Goal: Task Accomplishment & Management: Use online tool/utility

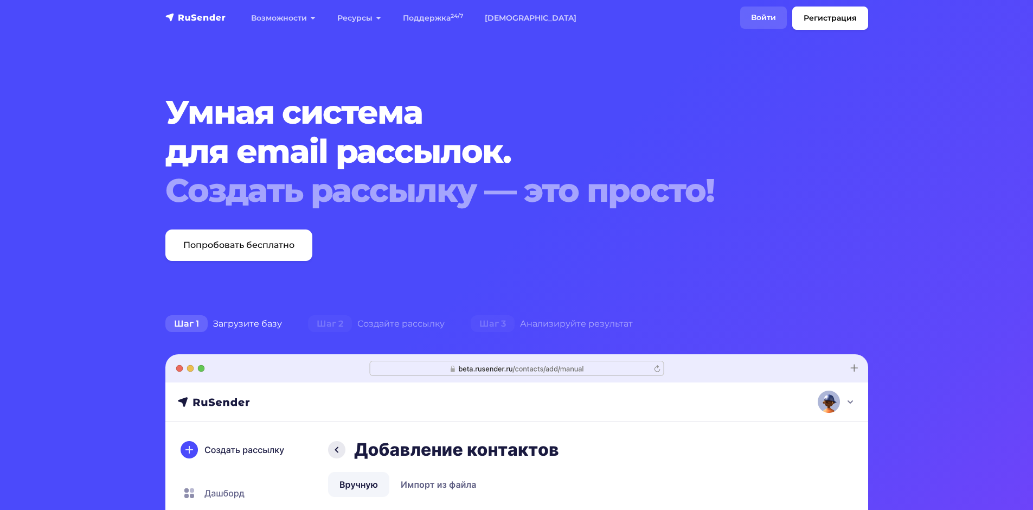
click at [766, 20] on link "Войти" at bounding box center [763, 18] width 47 height 22
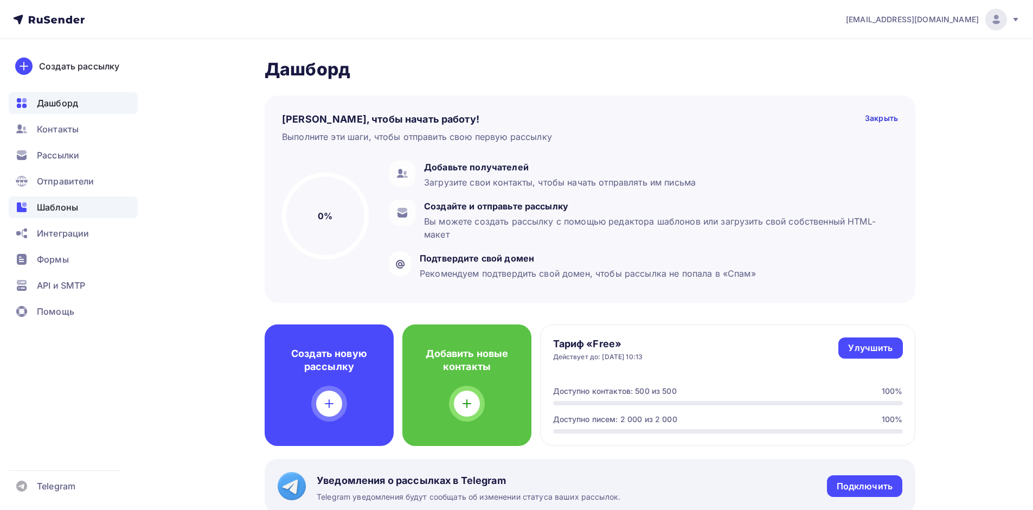
click at [70, 209] on span "Шаблоны" at bounding box center [57, 207] width 41 height 13
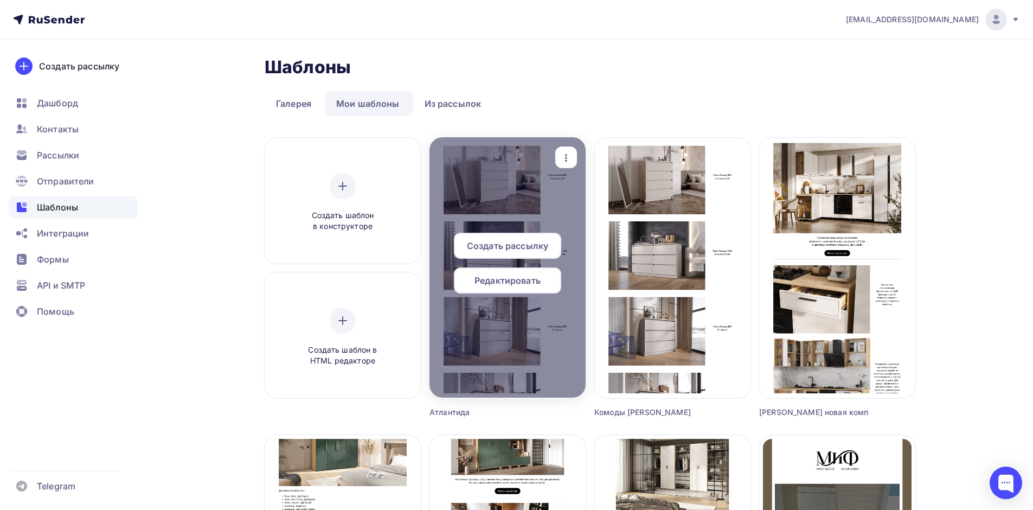
click at [535, 280] on span "Редактировать" at bounding box center [508, 280] width 66 height 13
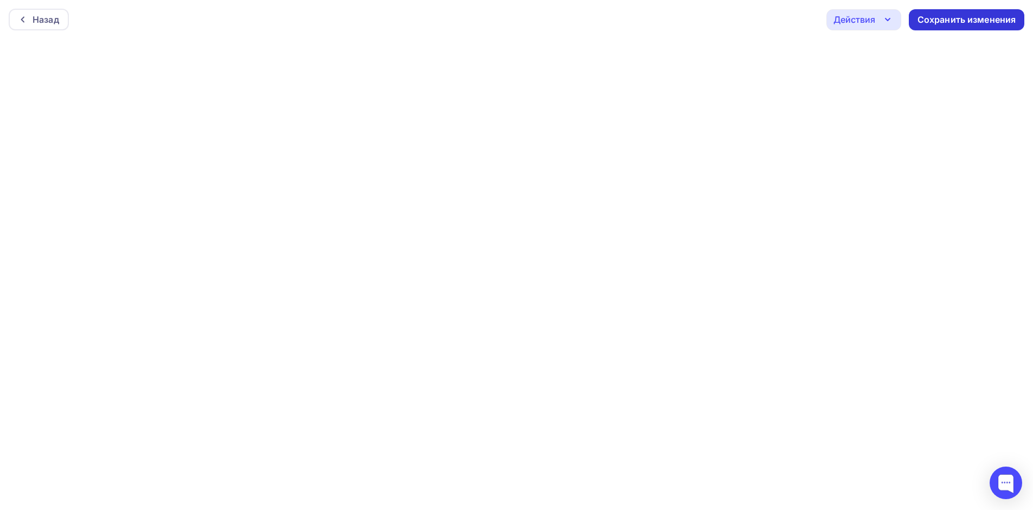
click at [928, 21] on div "Сохранить изменения" at bounding box center [967, 20] width 99 height 12
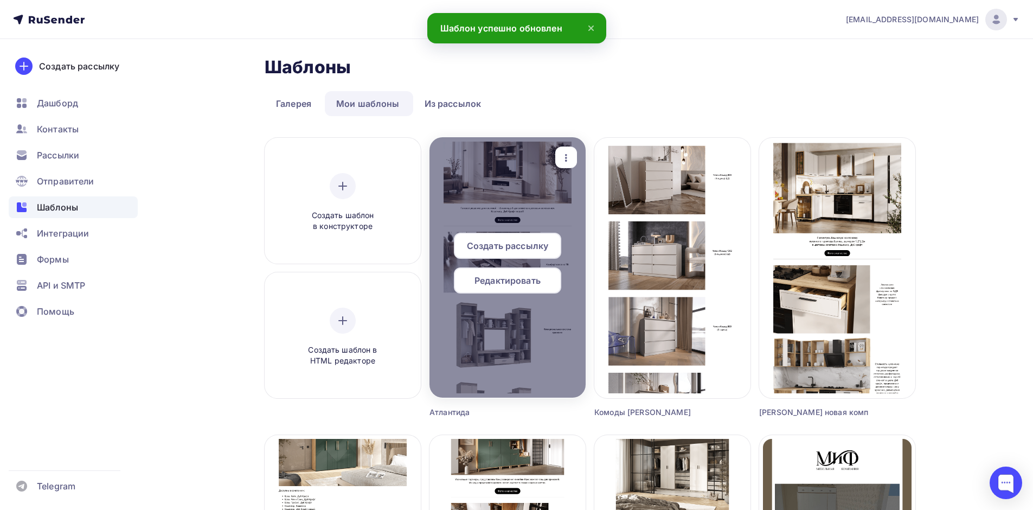
click at [506, 281] on span "Редактировать" at bounding box center [508, 280] width 66 height 13
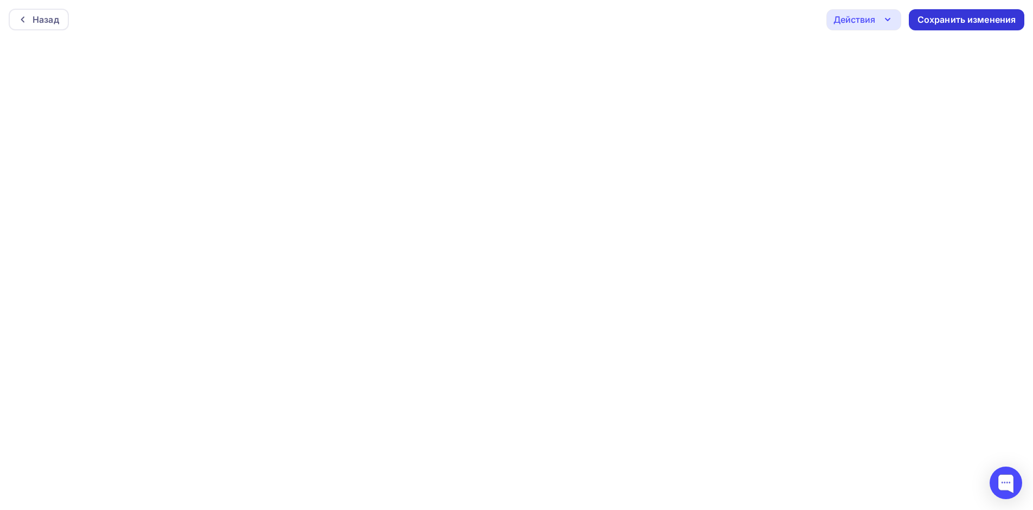
click at [947, 21] on div "Сохранить изменения" at bounding box center [967, 20] width 99 height 12
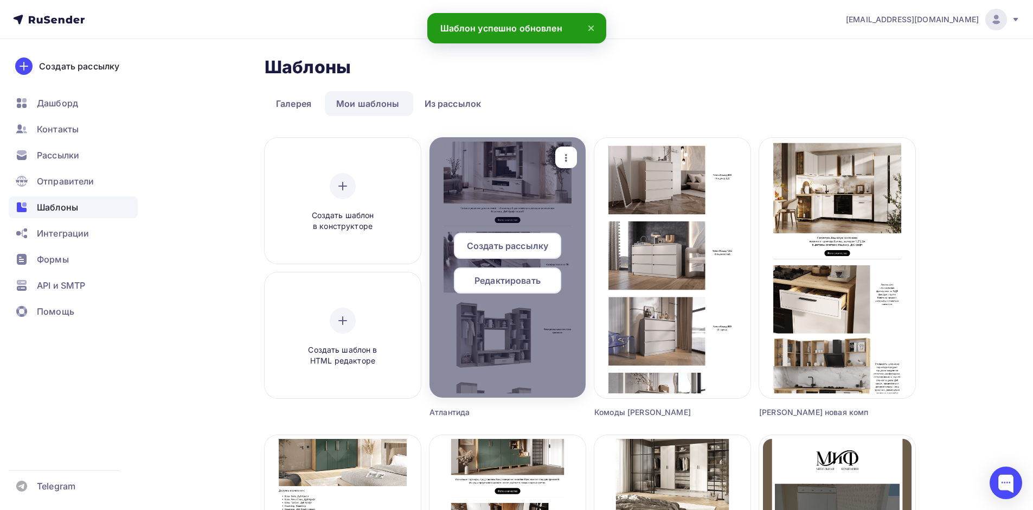
click at [512, 278] on span "Редактировать" at bounding box center [508, 280] width 66 height 13
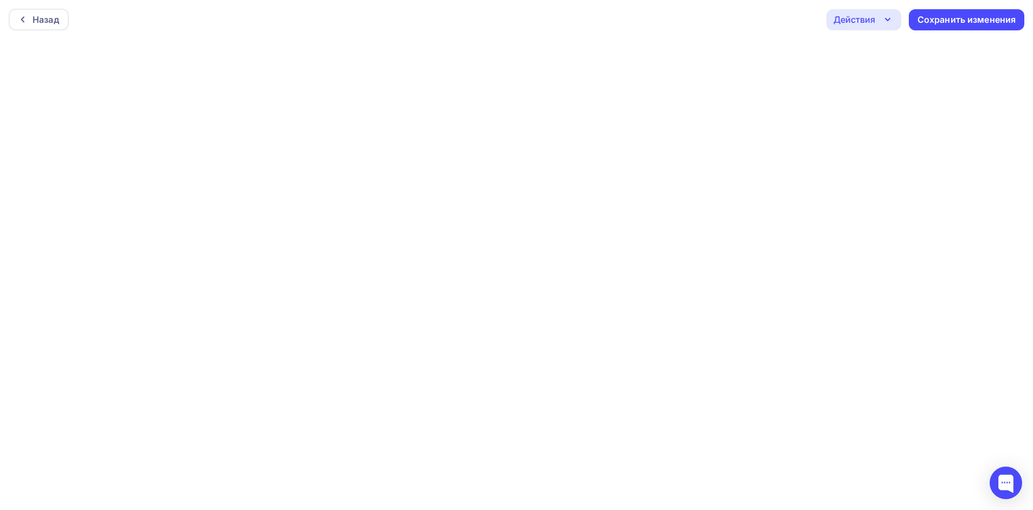
click at [869, 22] on div "Действия" at bounding box center [855, 19] width 42 height 13
click at [872, 50] on div "Отправить тестовое письмо" at bounding box center [922, 51] width 125 height 13
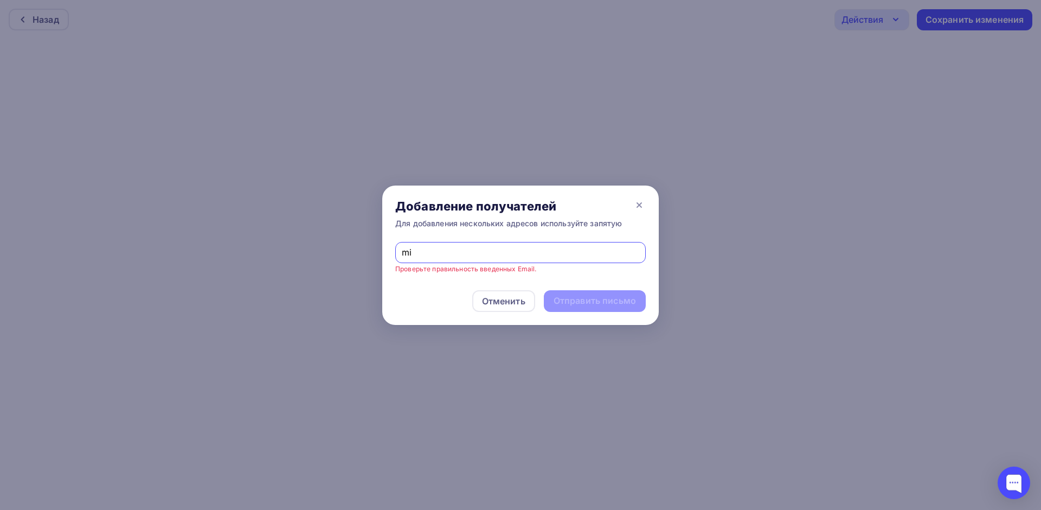
type input "[EMAIL_ADDRESS][DOMAIN_NAME]"
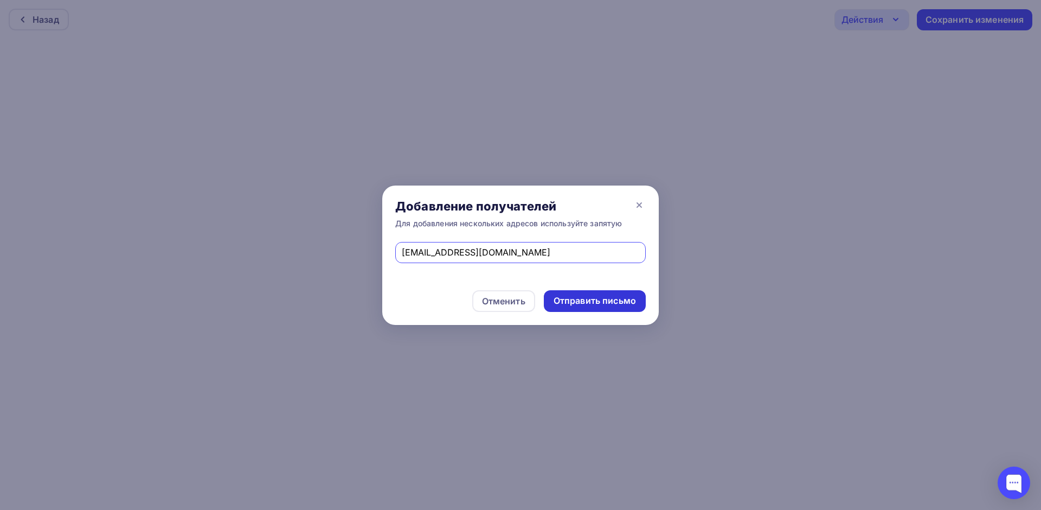
click at [597, 303] on div "Отправить письмо" at bounding box center [595, 301] width 82 height 12
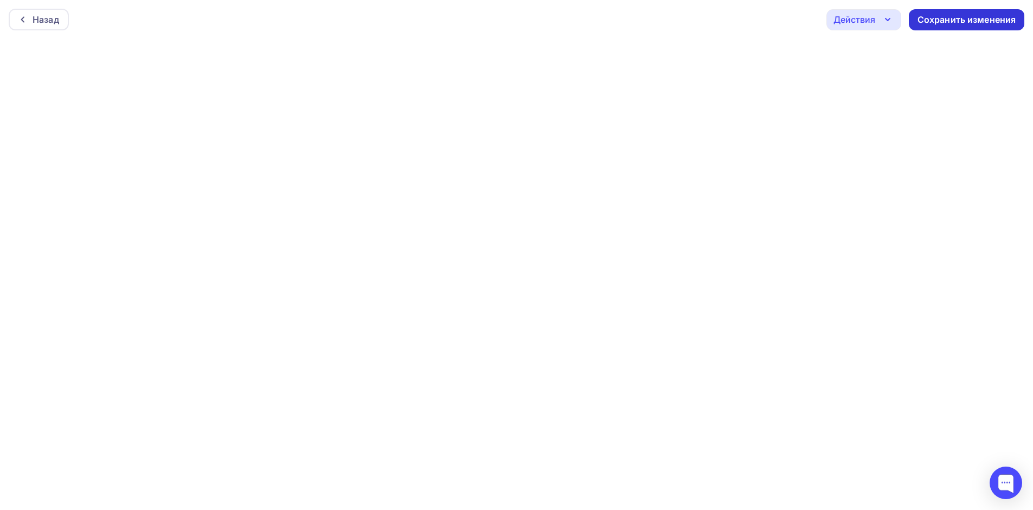
click at [955, 15] on div "Сохранить изменения" at bounding box center [967, 20] width 99 height 12
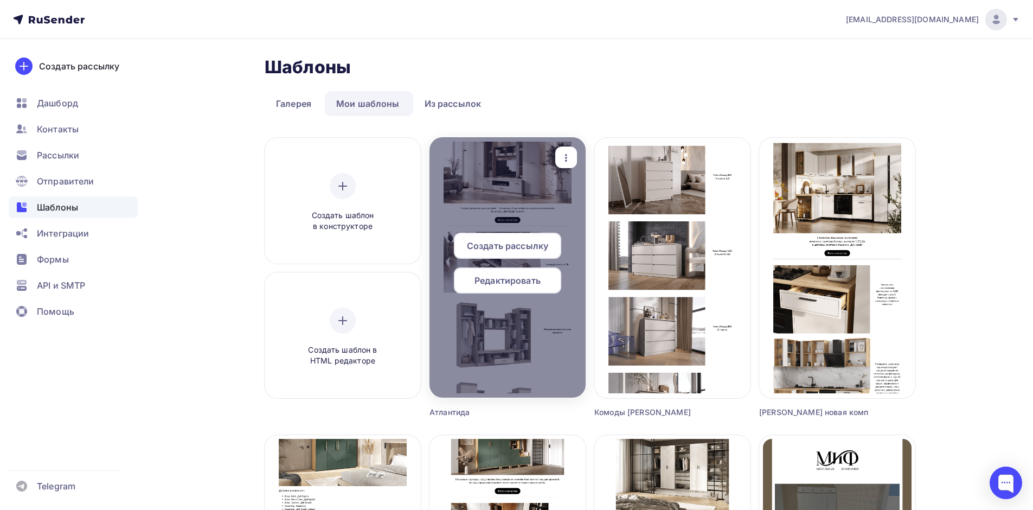
click at [567, 161] on icon "button" at bounding box center [566, 158] width 2 height 8
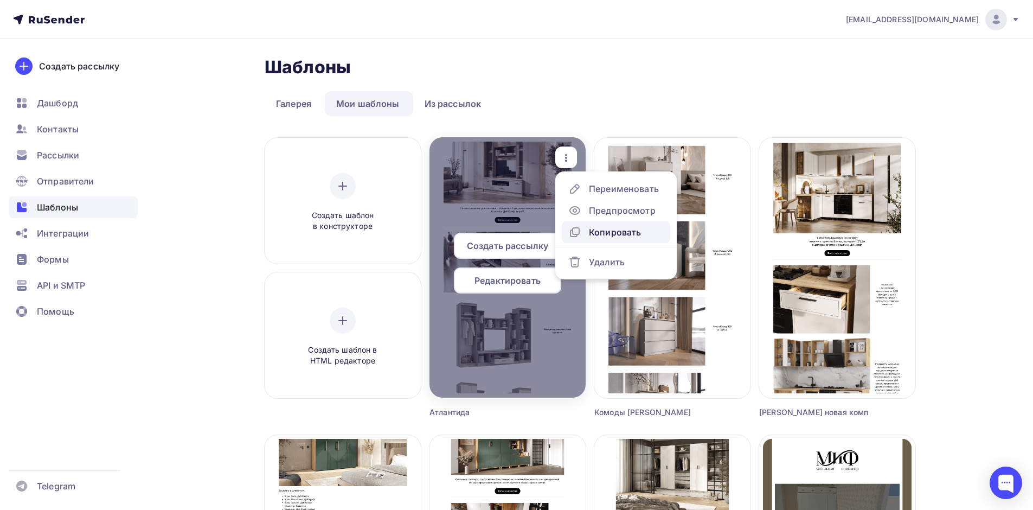
click at [612, 228] on div "Копировать" at bounding box center [615, 232] width 52 height 13
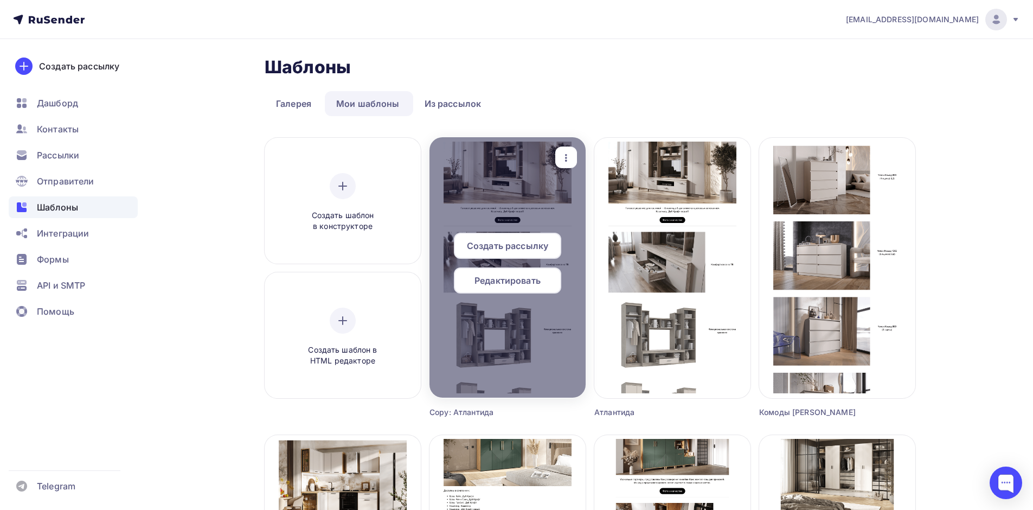
click at [568, 157] on icon "button" at bounding box center [566, 157] width 13 height 13
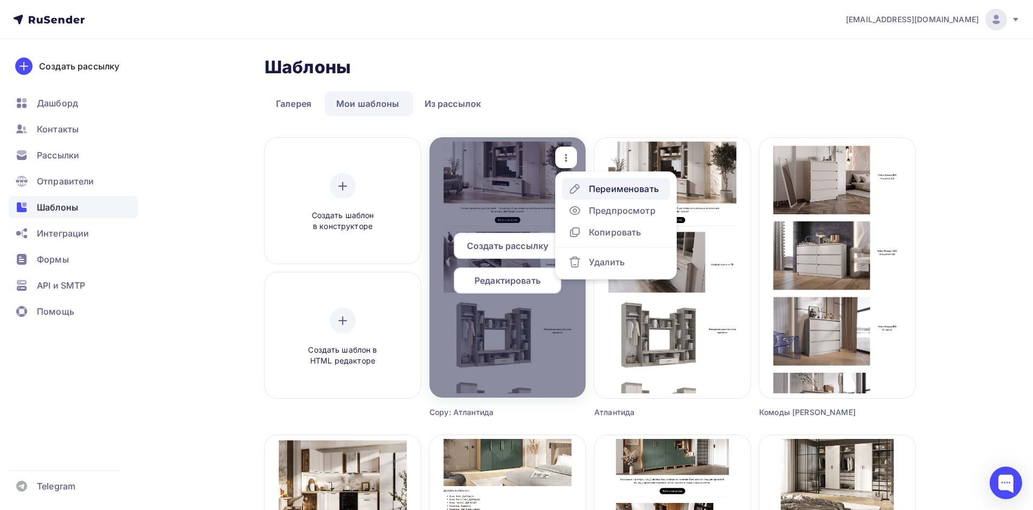
click at [602, 193] on div "Переименовать" at bounding box center [624, 188] width 70 height 13
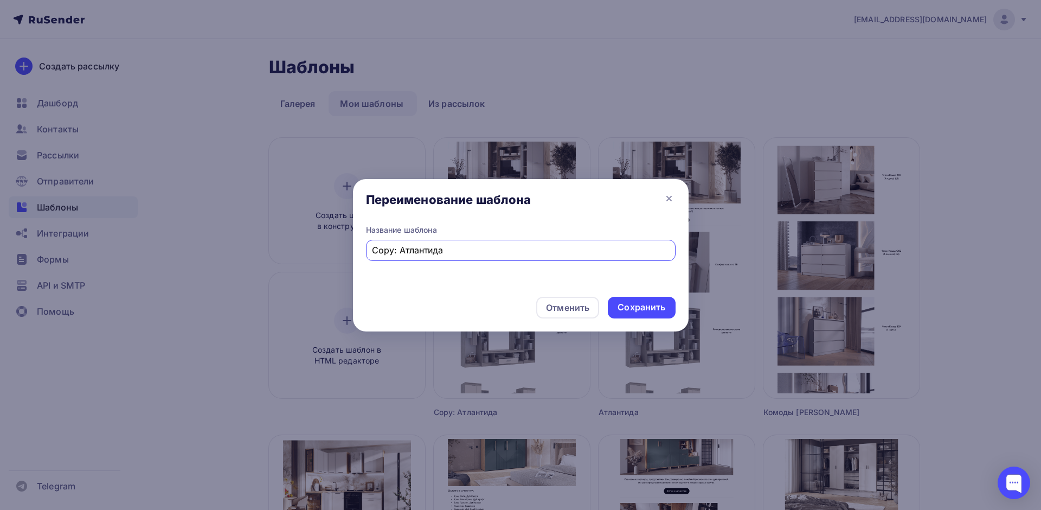
drag, startPoint x: 446, startPoint y: 247, endPoint x: 331, endPoint y: 246, distance: 115.0
click at [331, 246] on div "Переименование шаблона Название шаблона Copy: Атлантида Отменить Сохранить" at bounding box center [520, 255] width 1041 height 510
type input "[PERSON_NAME]"
click at [641, 308] on div "Сохранить" at bounding box center [642, 307] width 48 height 12
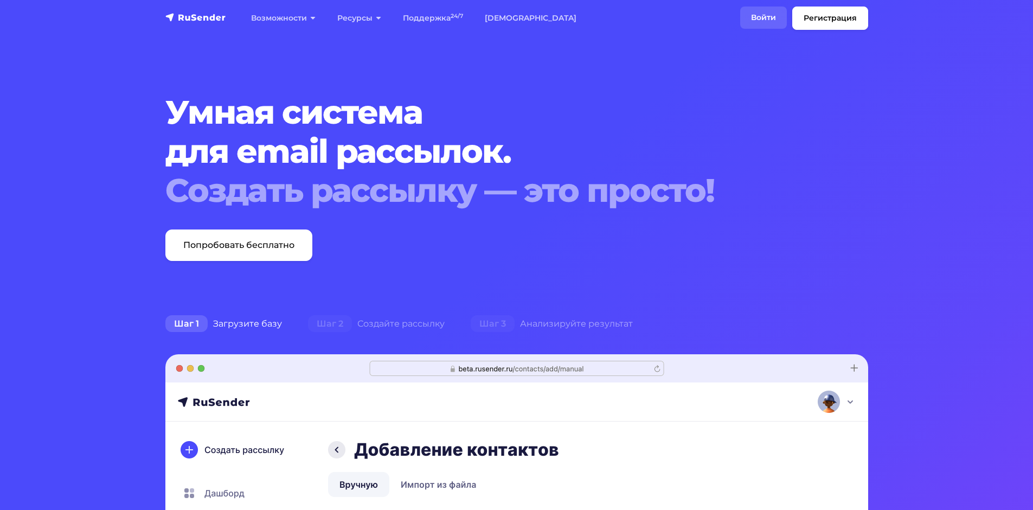
click at [766, 19] on link "Войти" at bounding box center [763, 18] width 47 height 22
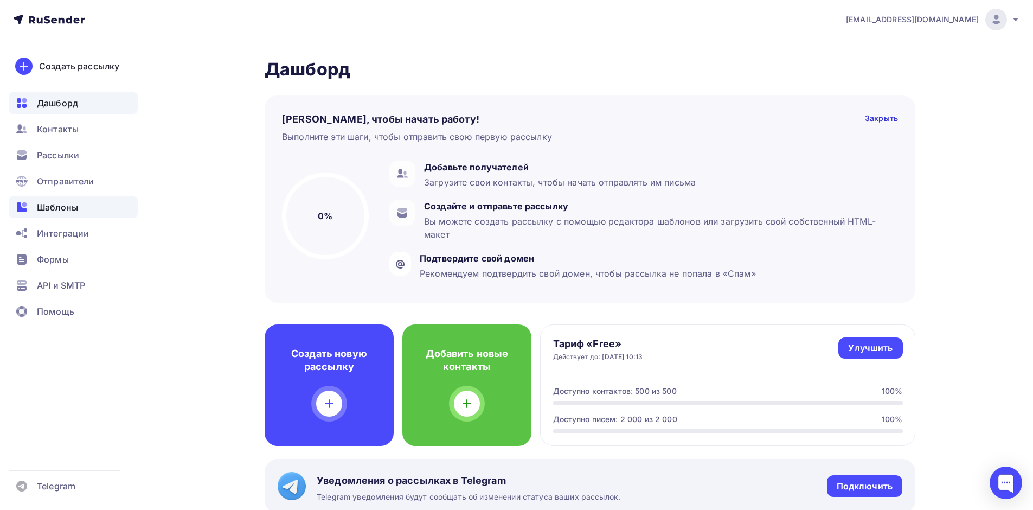
click at [69, 207] on span "Шаблоны" at bounding box center [57, 207] width 41 height 13
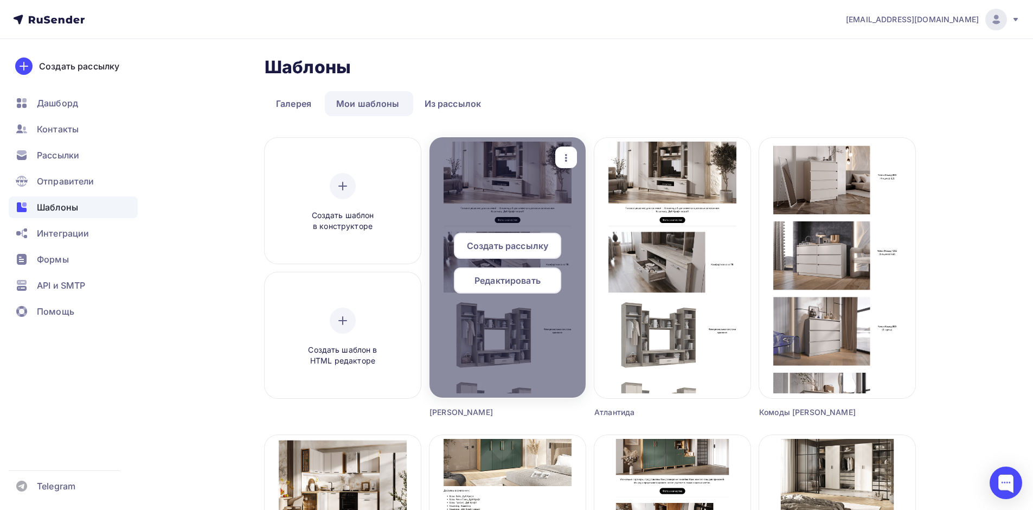
click at [500, 279] on span "Редактировать" at bounding box center [508, 280] width 66 height 13
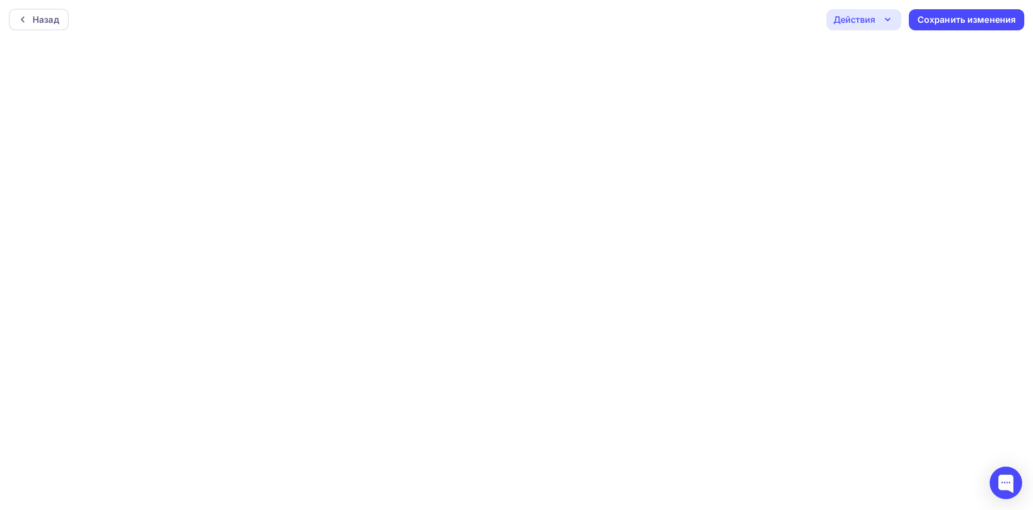
scroll to position [3, 0]
click at [944, 20] on div "Сохранить изменения" at bounding box center [967, 17] width 99 height 12
